Goal: Check status: Check status

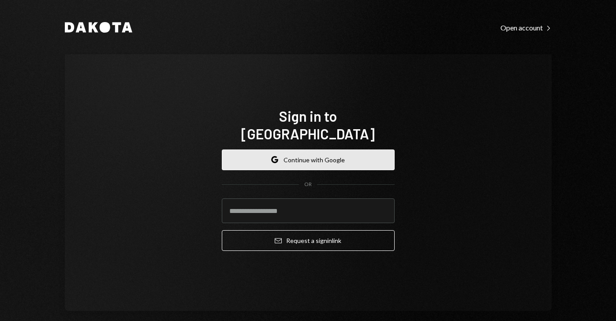
click at [294, 153] on button "Google Continue with Google" at bounding box center [308, 160] width 173 height 21
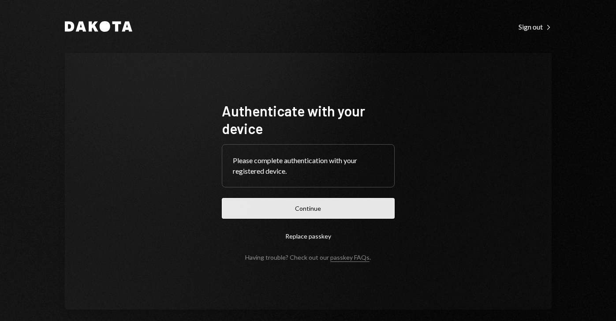
click at [320, 210] on button "Continue" at bounding box center [308, 208] width 173 height 21
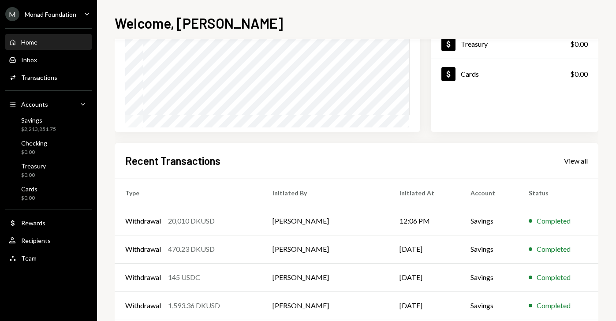
scroll to position [169, 0]
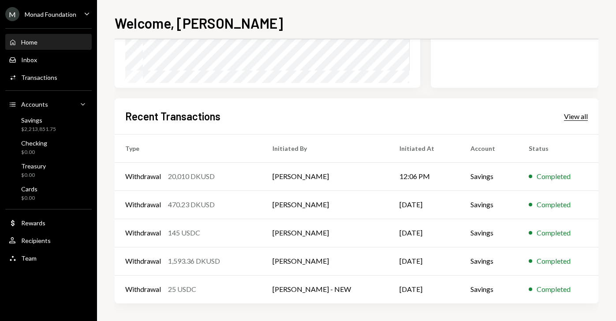
click at [576, 118] on div "View all" at bounding box center [576, 116] width 24 height 9
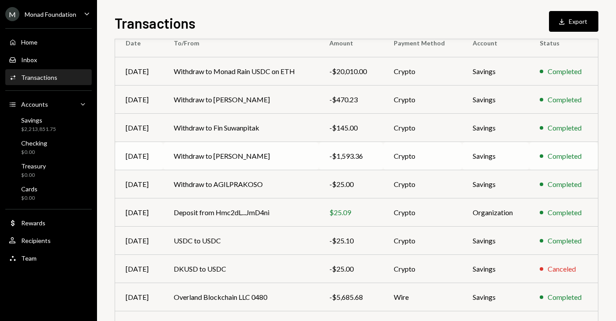
scroll to position [139, 0]
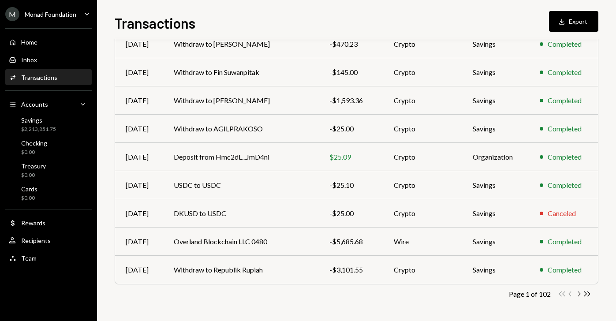
click at [578, 294] on icon "Chevron Right" at bounding box center [579, 294] width 8 height 8
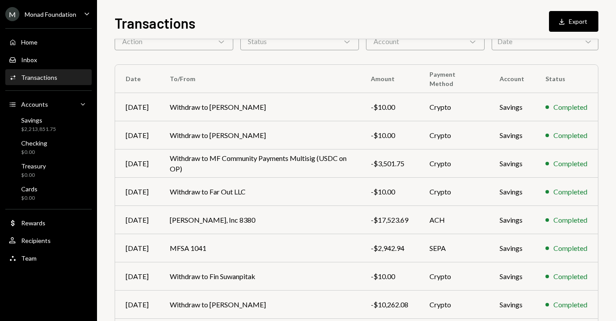
scroll to position [49, 0]
click at [307, 246] on td "MFSA 1041" at bounding box center [259, 247] width 201 height 28
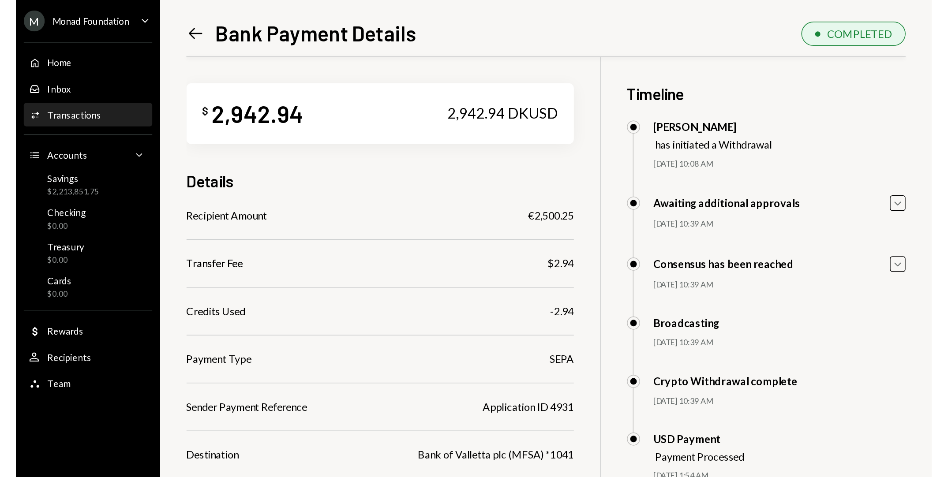
scroll to position [86, 0]
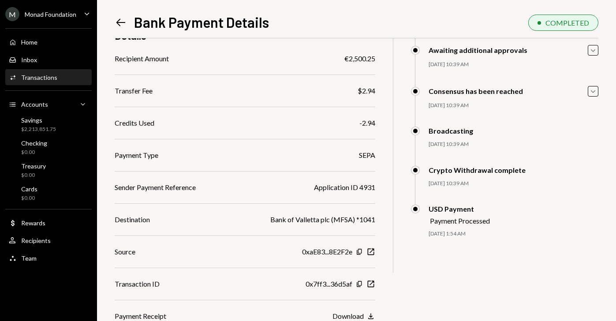
click at [364, 314] on button "Download Download" at bounding box center [354, 317] width 43 height 10
click at [41, 38] on div "Home Home" at bounding box center [48, 42] width 79 height 8
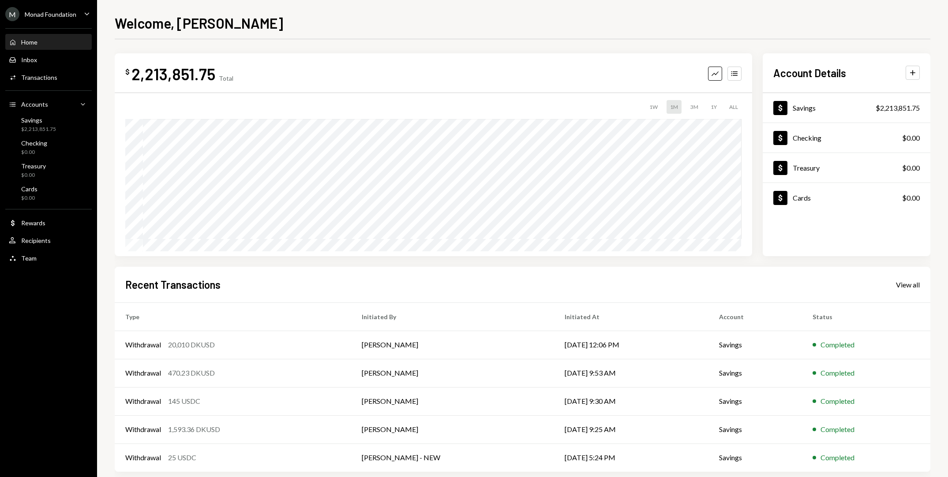
click at [26, 44] on div "Home" at bounding box center [29, 41] width 16 height 7
